Goal: Task Accomplishment & Management: Manage account settings

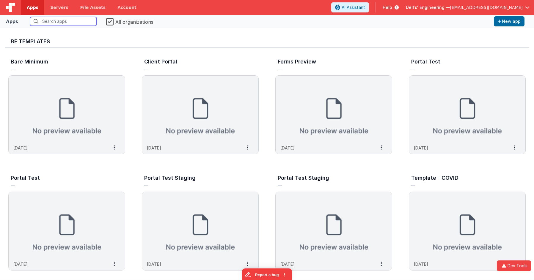
click at [56, 21] on input "text" at bounding box center [63, 21] width 67 height 9
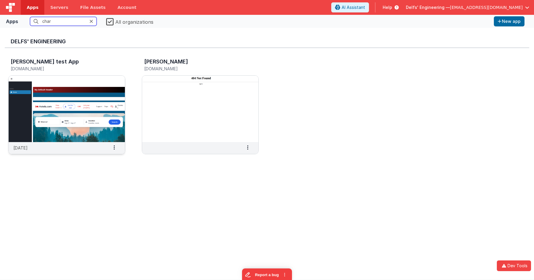
type input "char"
click at [78, 101] on img at bounding box center [67, 109] width 116 height 67
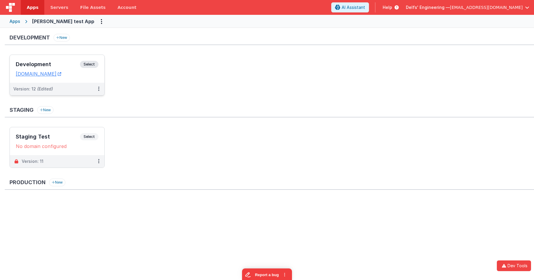
click at [97, 64] on span "Select" at bounding box center [89, 64] width 18 height 7
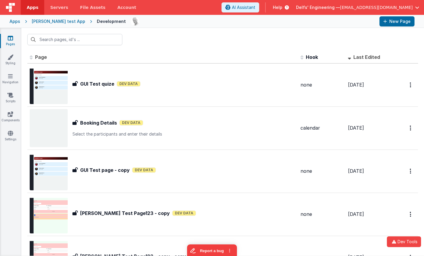
click at [16, 20] on div "Apps" at bounding box center [15, 21] width 11 height 6
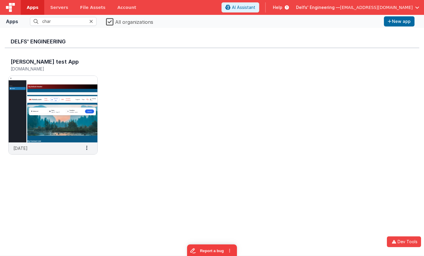
click at [340, 8] on span "Delfs' Engineering —" at bounding box center [318, 7] width 44 height 6
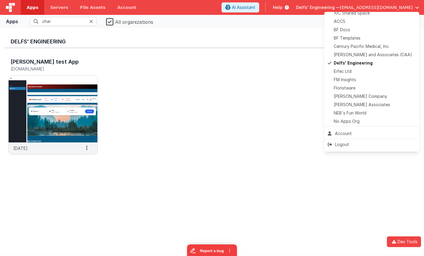
scroll to position [12, 0]
drag, startPoint x: 186, startPoint y: 71, endPoint x: 117, endPoint y: 34, distance: 77.5
click at [182, 69] on button at bounding box center [212, 128] width 424 height 256
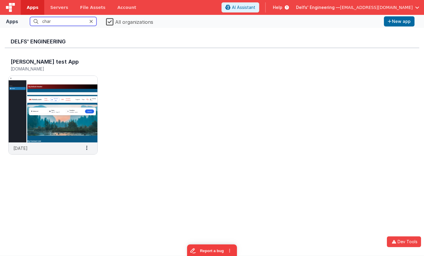
drag, startPoint x: 77, startPoint y: 22, endPoint x: -3, endPoint y: 18, distance: 79.7
click at [0, 18] on html "Dev Tools Apps Servers File Assets Account Some FUTURE Slot AI Assistant Help […" at bounding box center [212, 128] width 424 height 256
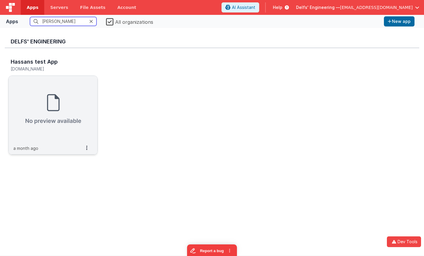
type input "[PERSON_NAME]"
click at [42, 85] on img at bounding box center [53, 109] width 89 height 67
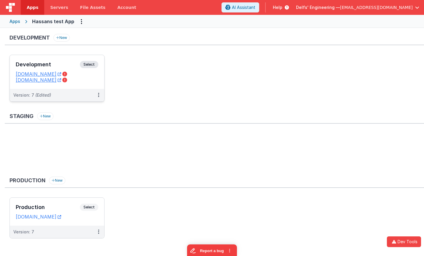
click at [87, 67] on span "Select" at bounding box center [89, 64] width 18 height 7
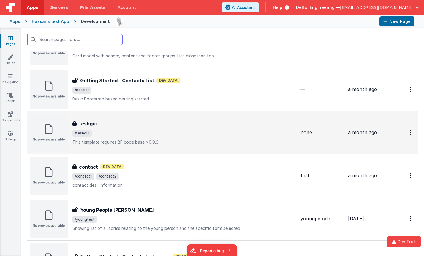
scroll to position [42, 0]
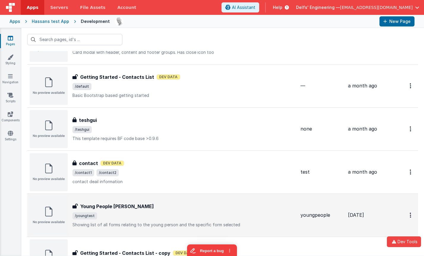
click at [147, 212] on span "/youngtest" at bounding box center [183, 215] width 223 height 7
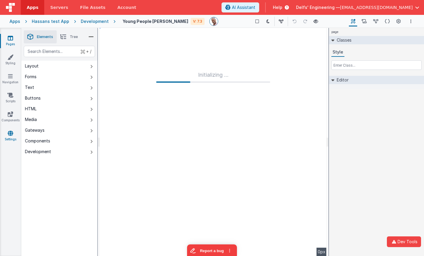
click at [12, 135] on icon at bounding box center [10, 133] width 5 height 6
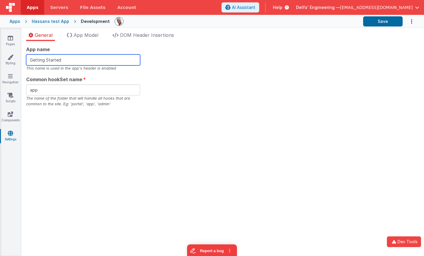
click at [78, 60] on input "Getting Started" at bounding box center [83, 59] width 114 height 11
type input "Getting Started."
click at [204, 66] on div "App name Getting Started. This name is used in the app's header is enabled Comm…" at bounding box center [222, 76] width 393 height 61
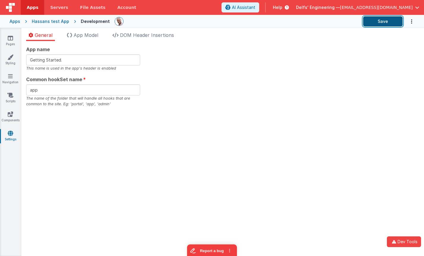
click at [382, 22] on button "Save" at bounding box center [383, 21] width 40 height 10
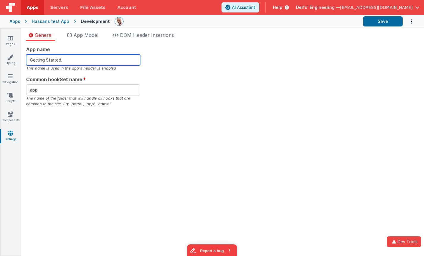
click at [71, 62] on input "Getting Started." at bounding box center [83, 59] width 114 height 11
type input "Getting Started"
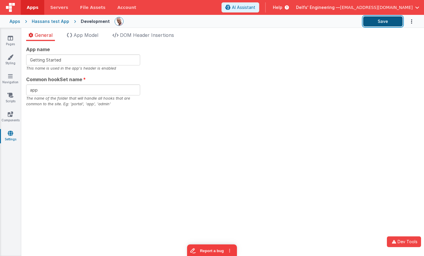
click at [379, 19] on button "Save" at bounding box center [383, 21] width 40 height 10
click at [91, 35] on span "App Model" at bounding box center [86, 35] width 25 height 6
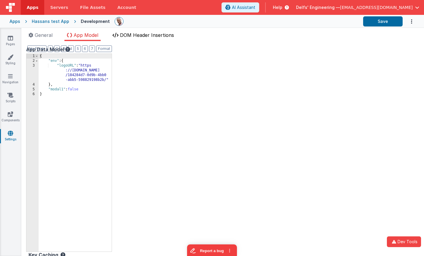
click at [143, 37] on span "DOM Header Insertions" at bounding box center [147, 35] width 54 height 6
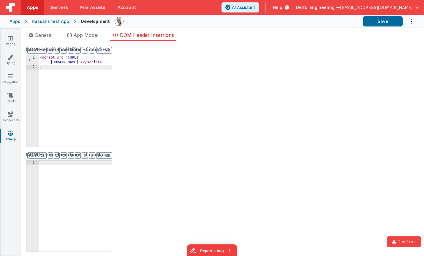
drag, startPoint x: 81, startPoint y: 92, endPoint x: 92, endPoint y: 72, distance: 23.1
click at [81, 92] on div "< script src = "[URL] .[DOMAIN_NAME]" > </ script >" at bounding box center [75, 107] width 73 height 105
click at [12, 80] on link "Navigation" at bounding box center [10, 79] width 21 height 12
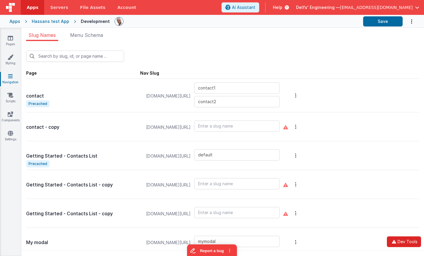
click at [402, 240] on button "Dev Tools" at bounding box center [404, 241] width 34 height 11
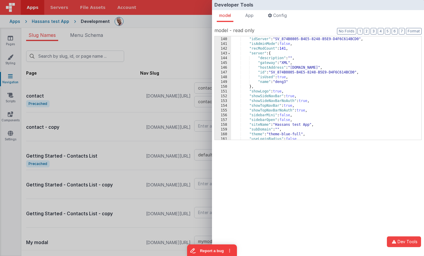
scroll to position [722, 0]
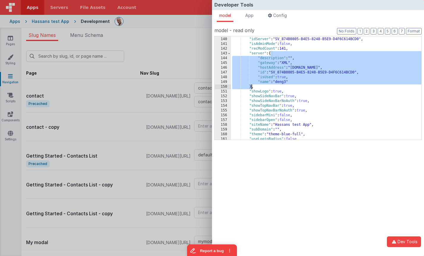
drag, startPoint x: 272, startPoint y: 53, endPoint x: 253, endPoint y: 88, distance: 39.8
click at [253, 88] on div ""id" : "ST_FD535515-EF5A-774E-8895-8AD641B5DCA8" , "idServer" : "SV_874B0805-B4…" at bounding box center [326, 88] width 190 height 113
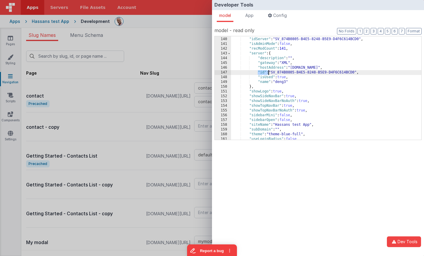
drag, startPoint x: 259, startPoint y: 74, endPoint x: 269, endPoint y: 73, distance: 9.8
click at [269, 73] on div ""id" : "ST_FD535515-EF5A-774E-8895-8AD641B5DCA8" , "idServer" : "SV_874B0805-B4…" at bounding box center [326, 88] width 190 height 113
drag, startPoint x: 272, startPoint y: 72, endPoint x: 327, endPoint y: 76, distance: 56.0
click at [371, 72] on div ""id" : "ST_FD535515-EF5A-774E-8895-8AD641B5DCA8" , "idServer" : "SV_874B0805-B4…" at bounding box center [326, 88] width 190 height 113
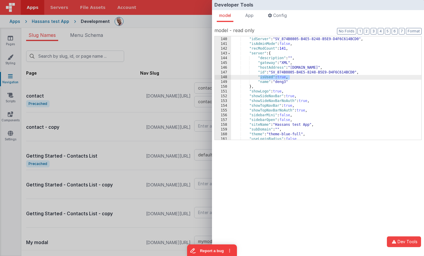
drag, startPoint x: 261, startPoint y: 78, endPoint x: 298, endPoint y: 80, distance: 36.9
click at [302, 77] on div ""id" : "ST_FD535515-EF5A-774E-8895-8AD641B5DCA8" , "idServer" : "SV_874B0805-B4…" at bounding box center [326, 88] width 190 height 113
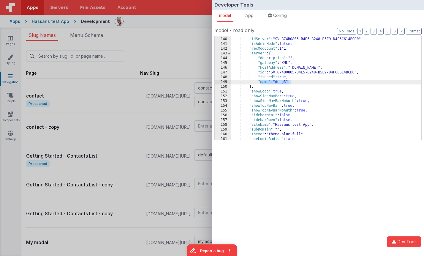
drag, startPoint x: 259, startPoint y: 83, endPoint x: 275, endPoint y: 78, distance: 17.0
click at [291, 81] on div ""id" : "ST_FD535515-EF5A-774E-8895-8AD641B5DCA8" , "idServer" : "SV_874B0805-B4…" at bounding box center [326, 88] width 190 height 113
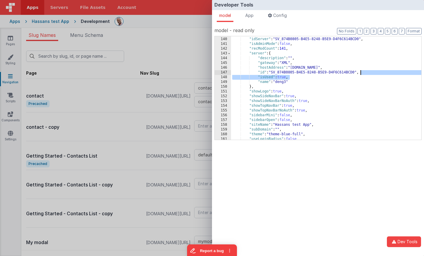
drag, startPoint x: 300, startPoint y: 78, endPoint x: 383, endPoint y: 74, distance: 83.0
click at [383, 74] on div ""id" : "ST_FD535515-EF5A-774E-8895-8AD641B5DCA8" , "idServer" : "SV_874B0805-B4…" at bounding box center [326, 88] width 190 height 113
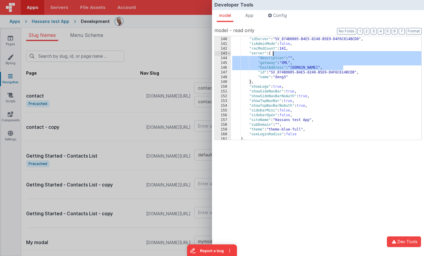
drag, startPoint x: 350, startPoint y: 66, endPoint x: 349, endPoint y: 54, distance: 11.9
click at [349, 54] on div ""id" : "ST_FD535515-EF5A-774E-8895-8AD641B5DCA8" , "idServer" : "SV_874B0805-B4…" at bounding box center [326, 88] width 190 height 113
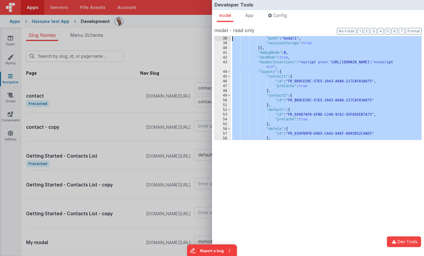
scroll to position [0, 0]
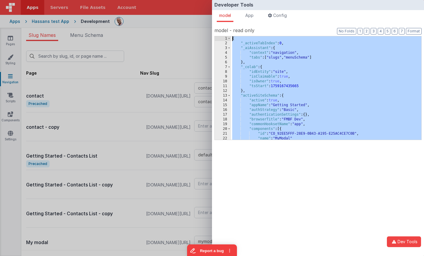
drag, startPoint x: 270, startPoint y: 53, endPoint x: 173, endPoint y: -14, distance: 118.2
click at [173, 0] on html "Developer Tools model App Params Log (6) Misc Windows Config model - read only …" at bounding box center [212, 128] width 424 height 256
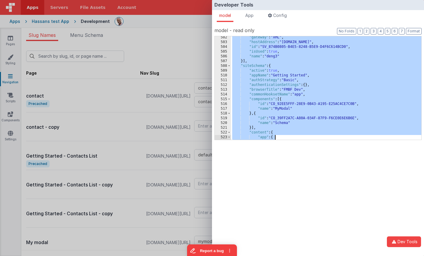
scroll to position [3423, 0]
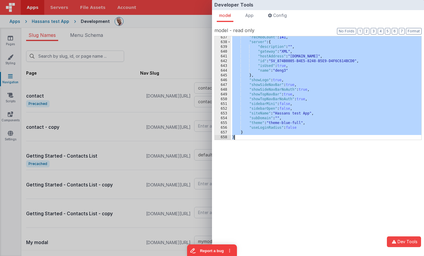
drag, startPoint x: 252, startPoint y: 54, endPoint x: 309, endPoint y: 240, distance: 194.3
click at [284, 256] on html "Developer Tools model App Params Log (6) Misc Windows Config model - read only …" at bounding box center [212, 128] width 424 height 256
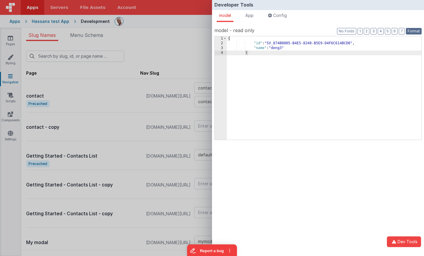
click at [413, 30] on button "Format" at bounding box center [414, 31] width 16 height 7
drag, startPoint x: 288, startPoint y: 54, endPoint x: 262, endPoint y: 56, distance: 26.2
click at [288, 54] on div "{ "id" : "SV_874B0805-B4E5-8248-B5E9-D4F6C614BCD0" , "name" : "deng3" }" at bounding box center [324, 92] width 195 height 113
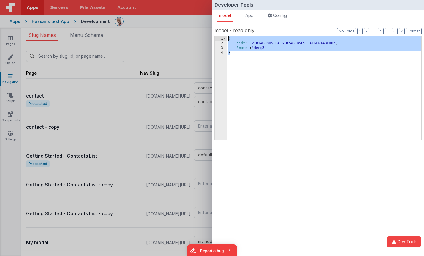
drag, startPoint x: 251, startPoint y: 58, endPoint x: 212, endPoint y: 33, distance: 46.4
click at [212, 33] on div "model - read only Format 7 6 5 4 3 2 1 No Folds 1 2 3 4 { "id" : "SV_874B0805-B…" at bounding box center [318, 144] width 212 height 244
click at [259, 42] on div "{ "id" : "SV_874B0805-B4E5-8248-B5E9-D4F6C614BCD0" , "name" : "deng3" }" at bounding box center [324, 92] width 195 height 113
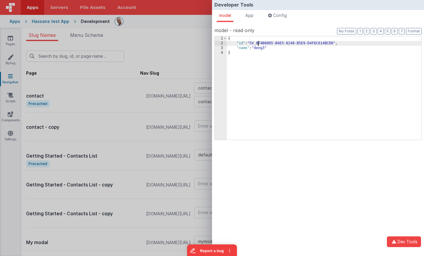
click at [259, 42] on div "{ "id" : "SV_874B0805-B4E5-8248-B5E9-D4F6C614BCD0" , "name" : "deng3" }" at bounding box center [324, 92] width 195 height 113
drag, startPoint x: 233, startPoint y: 48, endPoint x: 300, endPoint y: 48, distance: 66.5
click at [300, 48] on div "{ "id" : "SV_874B0805-B4E5-8248-B5E9-D4F6C614BCD0" , "name" : "deng3" }" at bounding box center [324, 92] width 195 height 113
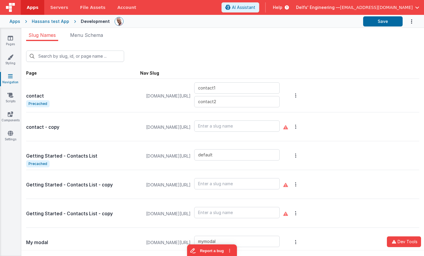
click at [192, 31] on div "Developer Tools model App Params Log (6) Misc Windows Config model - read only …" at bounding box center [212, 128] width 424 height 256
click at [219, 89] on input "contact1" at bounding box center [237, 87] width 86 height 11
click at [386, 25] on button "Save" at bounding box center [383, 21] width 40 height 10
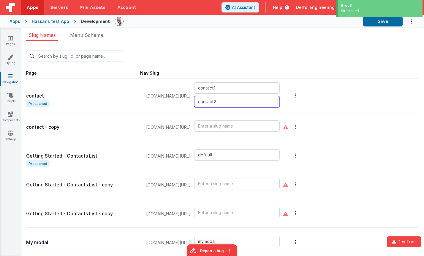
click at [204, 103] on input "contact2" at bounding box center [237, 101] width 86 height 11
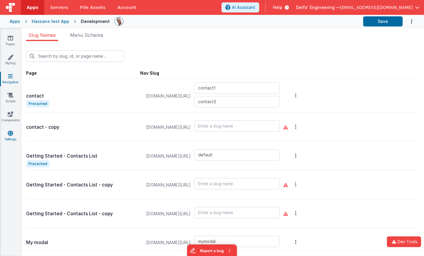
click at [8, 136] on link "Settings" at bounding box center [10, 136] width 21 height 12
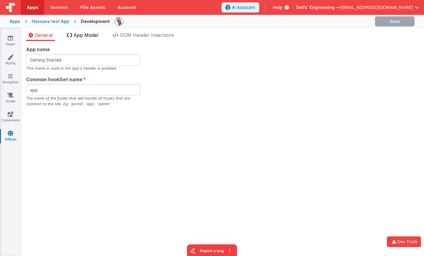
click at [91, 36] on span "App Model" at bounding box center [86, 35] width 25 height 6
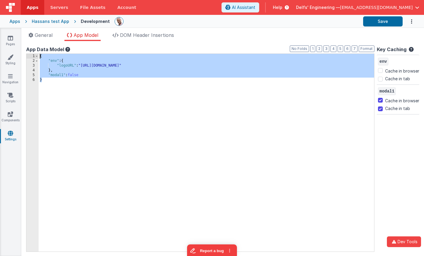
drag, startPoint x: 94, startPoint y: 95, endPoint x: 43, endPoint y: 53, distance: 65.9
click at [30, 46] on div "App Data Model Format 7 6 5 4 3 2 1 No Folds 1 2 3 4 5 6 { "env" : { "logoURL" …" at bounding box center [200, 148] width 348 height 205
drag, startPoint x: 65, startPoint y: 71, endPoint x: 33, endPoint y: 64, distance: 32.7
click at [65, 71] on div "{ "env" : { "logoURL" : "[URL][DOMAIN_NAME]" } , "modal1" : false }" at bounding box center [207, 157] width 336 height 207
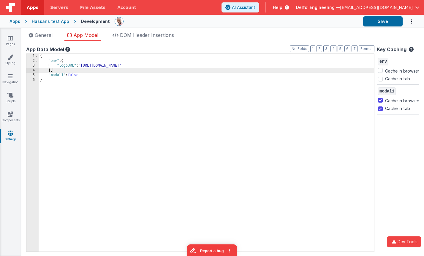
drag, startPoint x: 30, startPoint y: 49, endPoint x: 64, endPoint y: 49, distance: 33.6
click at [64, 49] on div "App Data Model" at bounding box center [200, 49] width 348 height 7
drag, startPoint x: 81, startPoint y: 50, endPoint x: 27, endPoint y: 49, distance: 54.1
click at [27, 49] on div "App Data Model" at bounding box center [200, 49] width 348 height 7
click at [400, 242] on button "Dev Tools" at bounding box center [404, 241] width 34 height 11
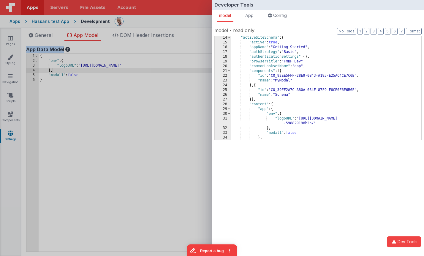
scroll to position [63, 0]
click at [227, 72] on div "21" at bounding box center [223, 71] width 16 height 5
click at [228, 70] on span at bounding box center [229, 71] width 3 height 5
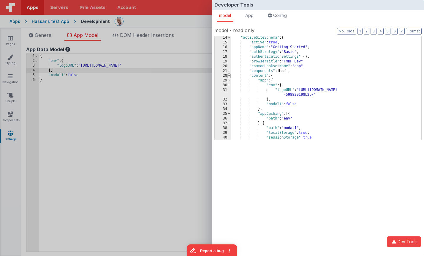
click at [229, 75] on span at bounding box center [229, 75] width 3 height 5
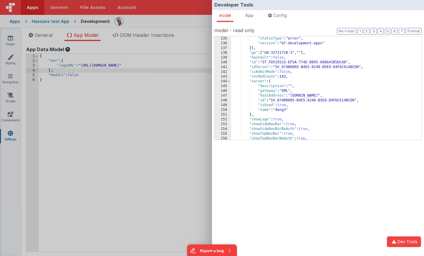
scroll to position [209, 0]
drag, startPoint x: 251, startPoint y: 62, endPoint x: 385, endPoint y: 61, distance: 134.6
click at [385, 61] on div ""statusType" : "error" , "version" : "bf-development-apps" }] , "ga" : [ "UA-32…" at bounding box center [326, 92] width 190 height 113
drag, startPoint x: 285, startPoint y: 74, endPoint x: 256, endPoint y: 74, distance: 29.4
click at [250, 72] on div ""statusType" : "error" , "version" : "bf-development-apps" }] , "ga" : [ "UA-32…" at bounding box center [326, 92] width 190 height 113
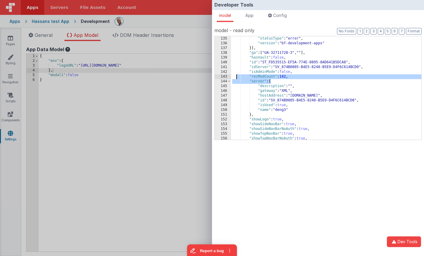
drag, startPoint x: 247, startPoint y: 78, endPoint x: 236, endPoint y: 78, distance: 11.6
click at [236, 78] on div ""statusType" : "error" , "version" : "bf-development-apps" }] , "ga" : [ "UA-32…" at bounding box center [326, 92] width 190 height 113
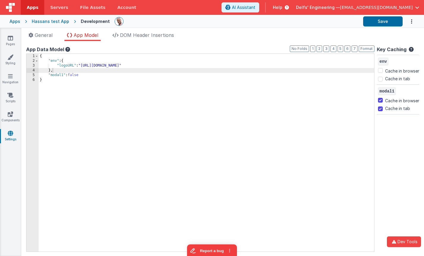
drag, startPoint x: 121, startPoint y: 86, endPoint x: 97, endPoint y: 79, distance: 25.1
click at [121, 86] on div "Developer Tools model App Params Log (7) Misc Windows Config model - read only …" at bounding box center [212, 128] width 424 height 256
click at [9, 79] on link "Navigation" at bounding box center [10, 79] width 21 height 12
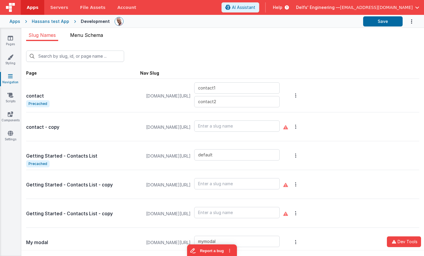
click at [94, 36] on span "Menu Schema" at bounding box center [86, 35] width 33 height 6
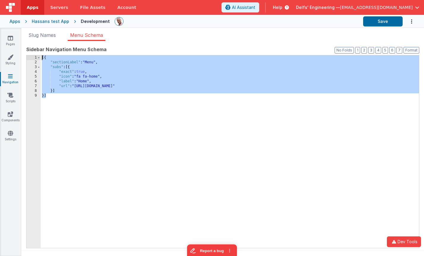
drag, startPoint x: 83, startPoint y: 110, endPoint x: 97, endPoint y: 74, distance: 38.5
click at [29, 51] on div "Sidebar Navigation Menu Schema Format 7 6 5 4 3 2 1 No Folds 1 2 3 4 5 6 7 8 9 …" at bounding box center [222, 147] width 393 height 202
click at [95, 76] on div "[{ "sectionLabel" : "Menu" , "subs" : [{ "exact" : true , "icon" : "fa fa-home"…" at bounding box center [230, 156] width 378 height 202
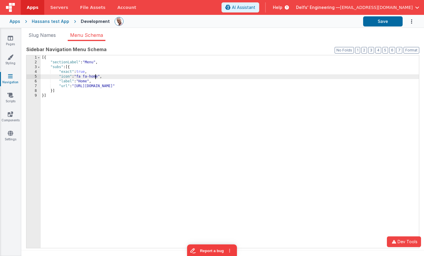
click at [95, 76] on div "[{ "sectionLabel" : "Menu" , "subs" : [{ "exact" : true , "icon" : "fa fa-home"…" at bounding box center [230, 156] width 378 height 202
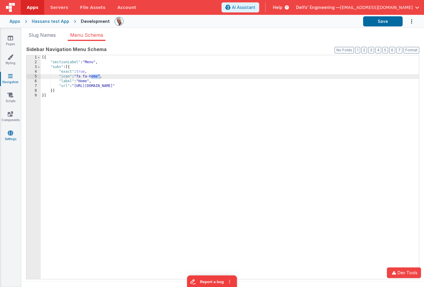
click at [13, 133] on icon at bounding box center [10, 133] width 5 height 6
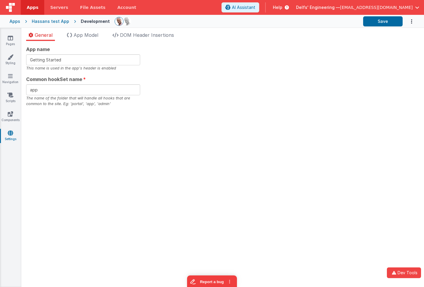
click at [13, 132] on link "Settings" at bounding box center [10, 136] width 21 height 12
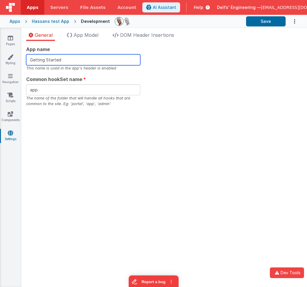
click at [84, 60] on input "Getting Started" at bounding box center [83, 59] width 114 height 11
type input "Getting Started."
click at [230, 50] on div "App name Getting Started. This name is used in the app's header is enabled Comm…" at bounding box center [164, 76] width 276 height 61
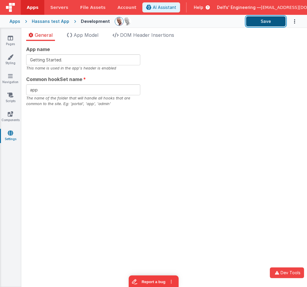
click at [258, 19] on button "Save" at bounding box center [266, 21] width 40 height 10
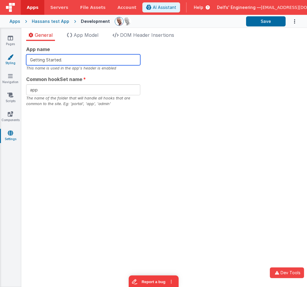
drag, startPoint x: 90, startPoint y: 59, endPoint x: 0, endPoint y: 57, distance: 90.0
click at [0, 57] on section "Pages Styling Navigation Scripts Components Settings General App Model DOM Head…" at bounding box center [153, 157] width 307 height 259
